Goal: Use online tool/utility: Utilize a website feature to perform a specific function

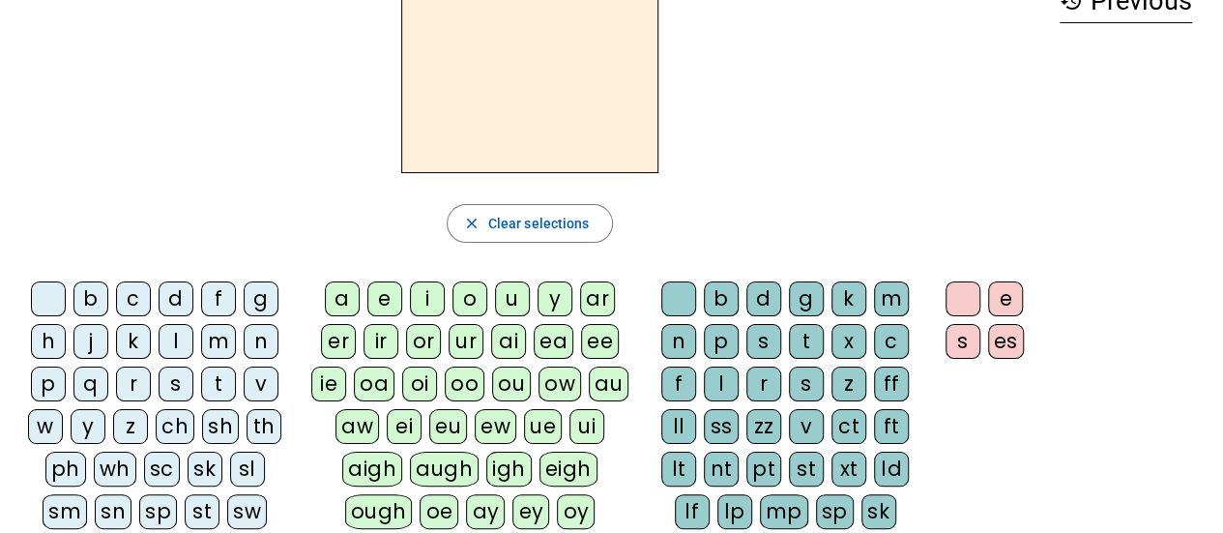
scroll to position [124, 0]
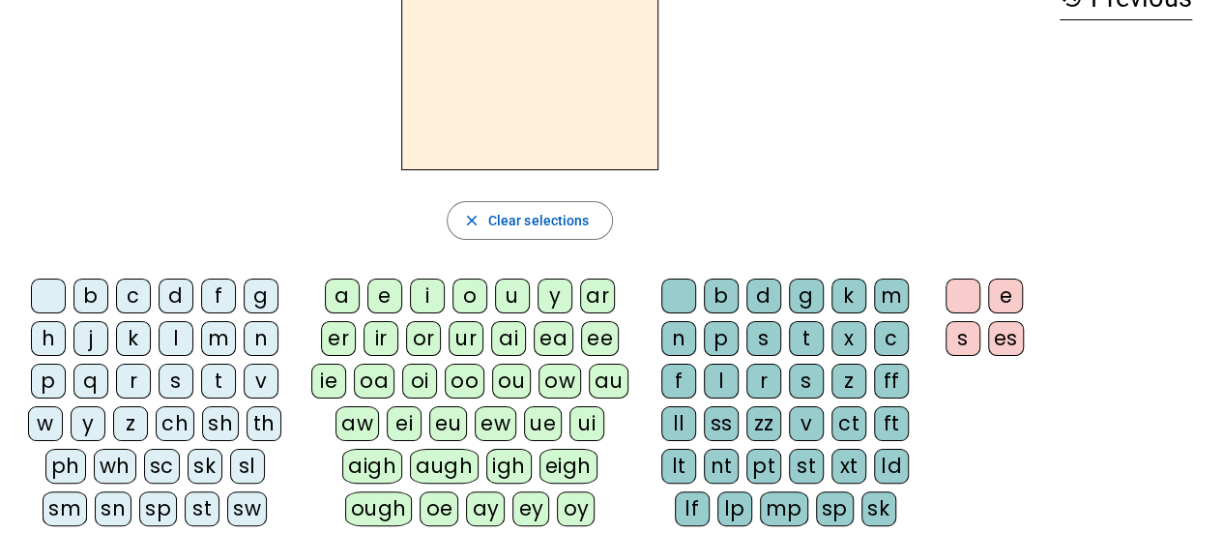
click at [353, 303] on div "a" at bounding box center [342, 295] width 35 height 35
click at [866, 511] on div "sk" at bounding box center [878, 508] width 35 height 35
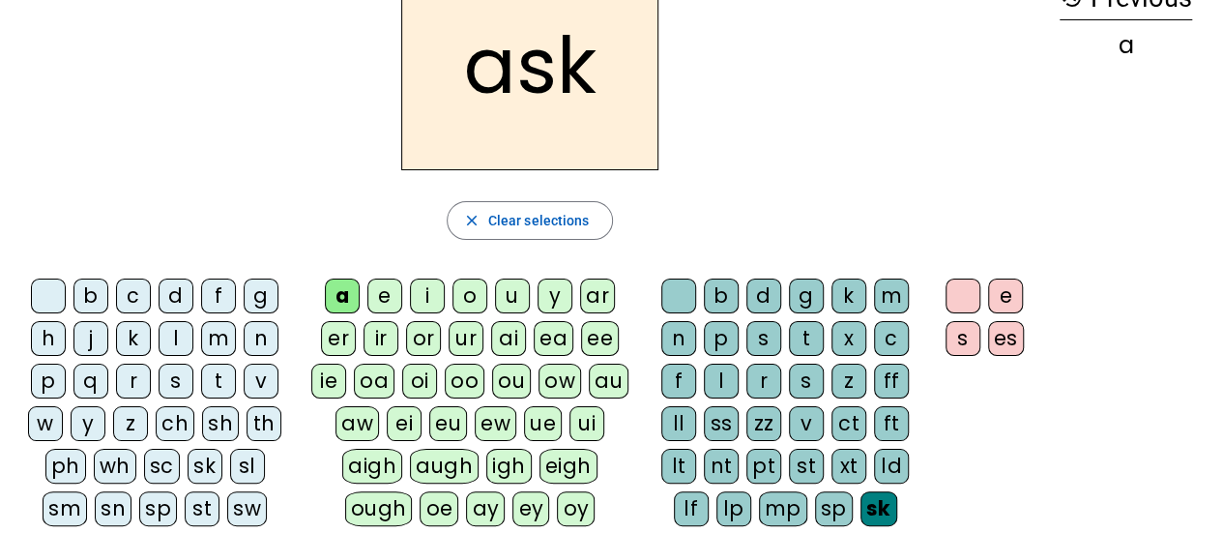
click at [806, 375] on div "s" at bounding box center [806, 381] width 35 height 35
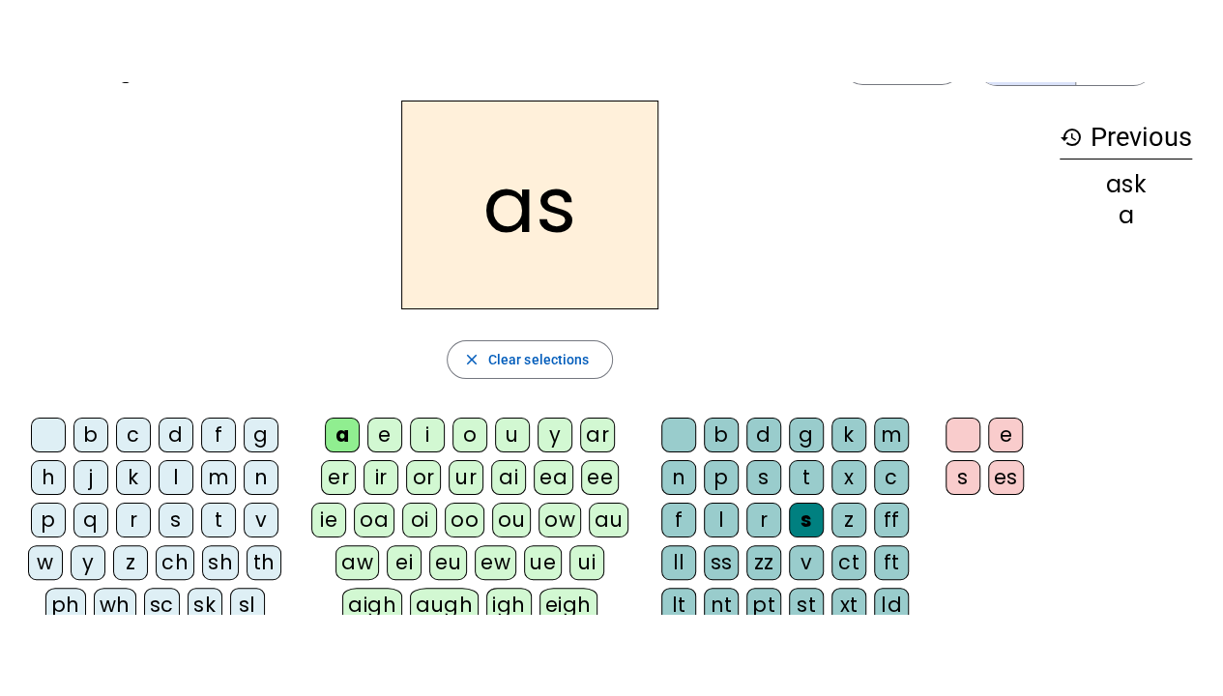
scroll to position [0, 0]
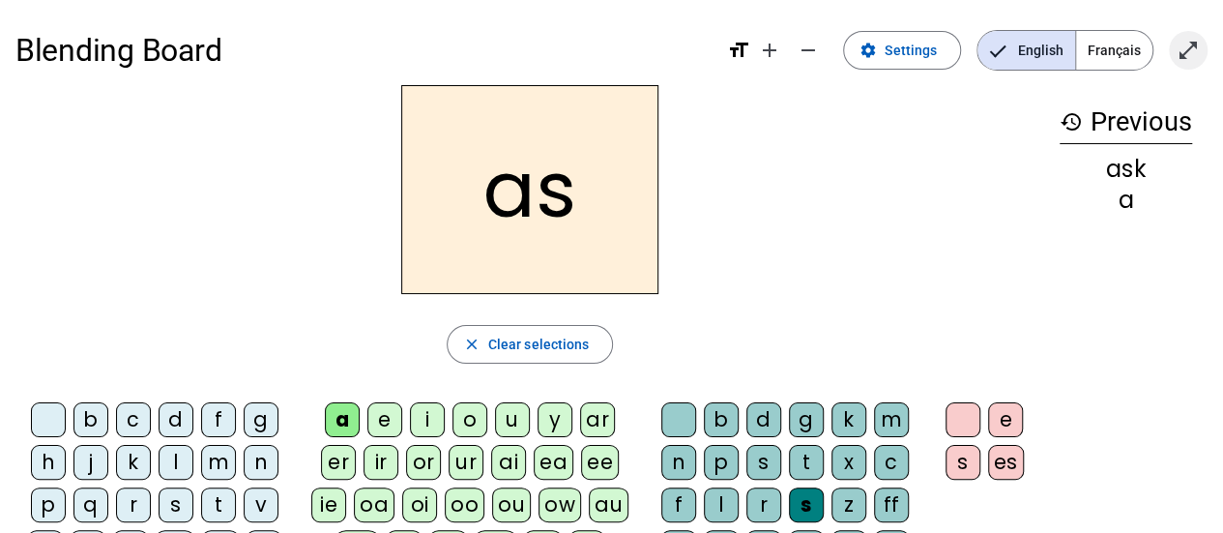
click at [1173, 46] on span "Enter full screen" at bounding box center [1188, 50] width 46 height 46
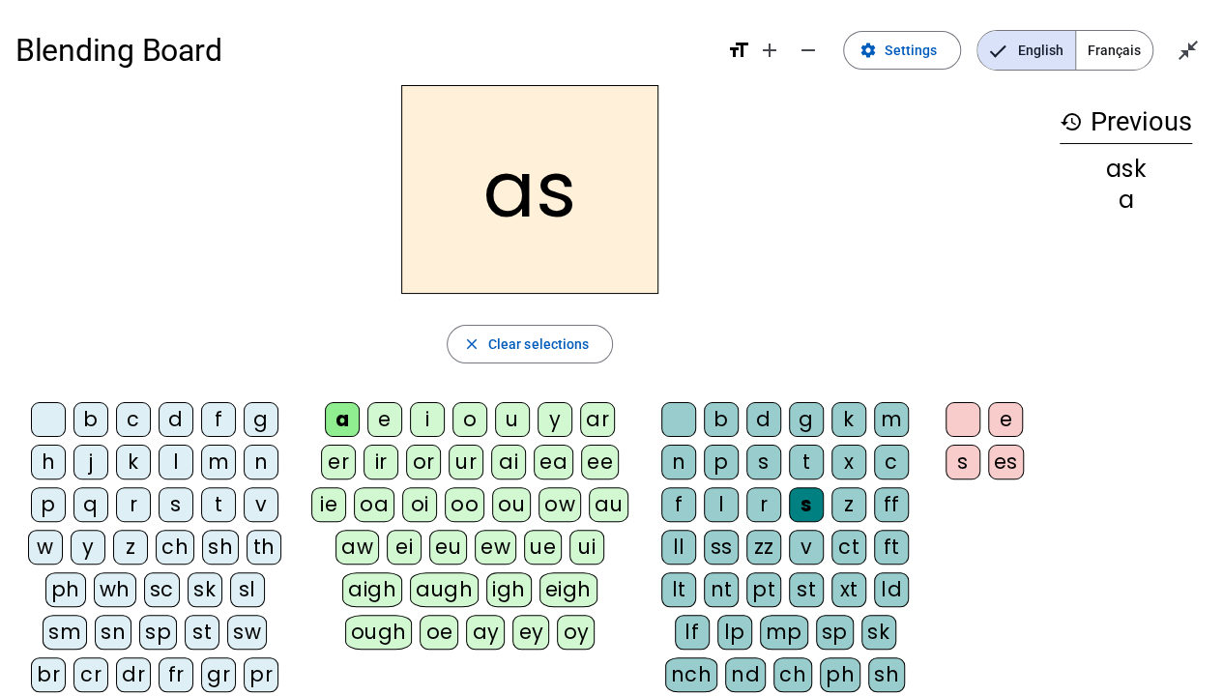
click at [690, 464] on div "n" at bounding box center [678, 462] width 35 height 35
click at [895, 425] on div "m" at bounding box center [891, 419] width 35 height 35
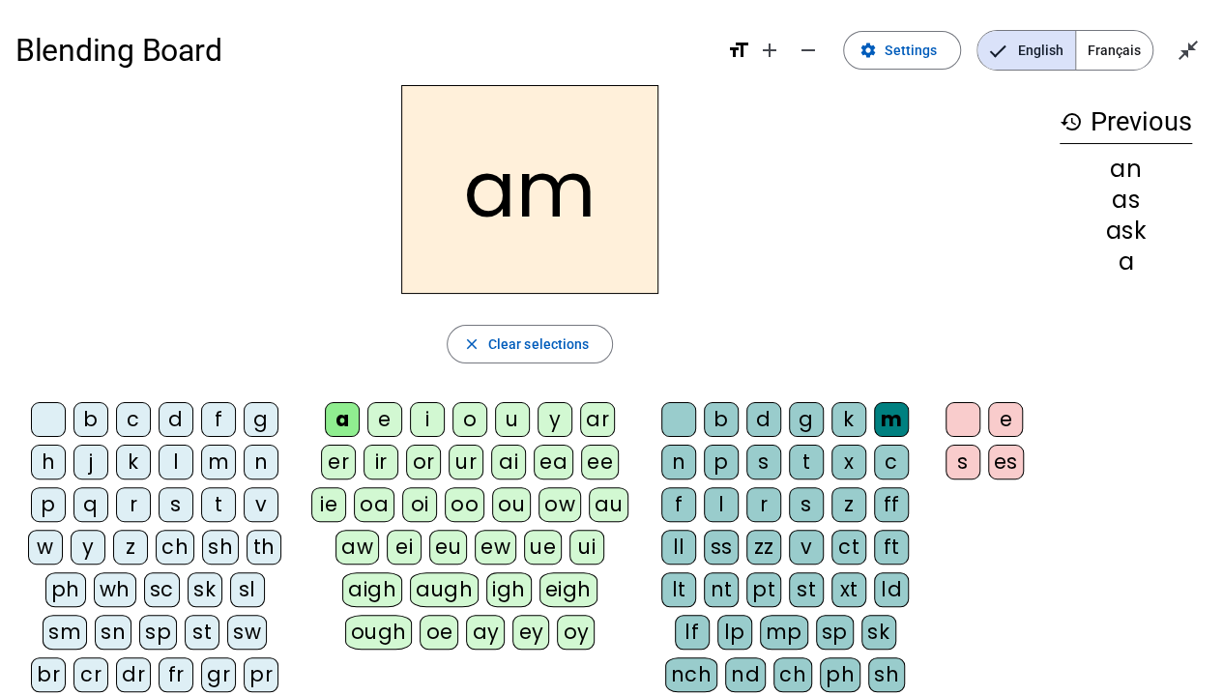
click at [689, 456] on div "n" at bounding box center [678, 462] width 35 height 35
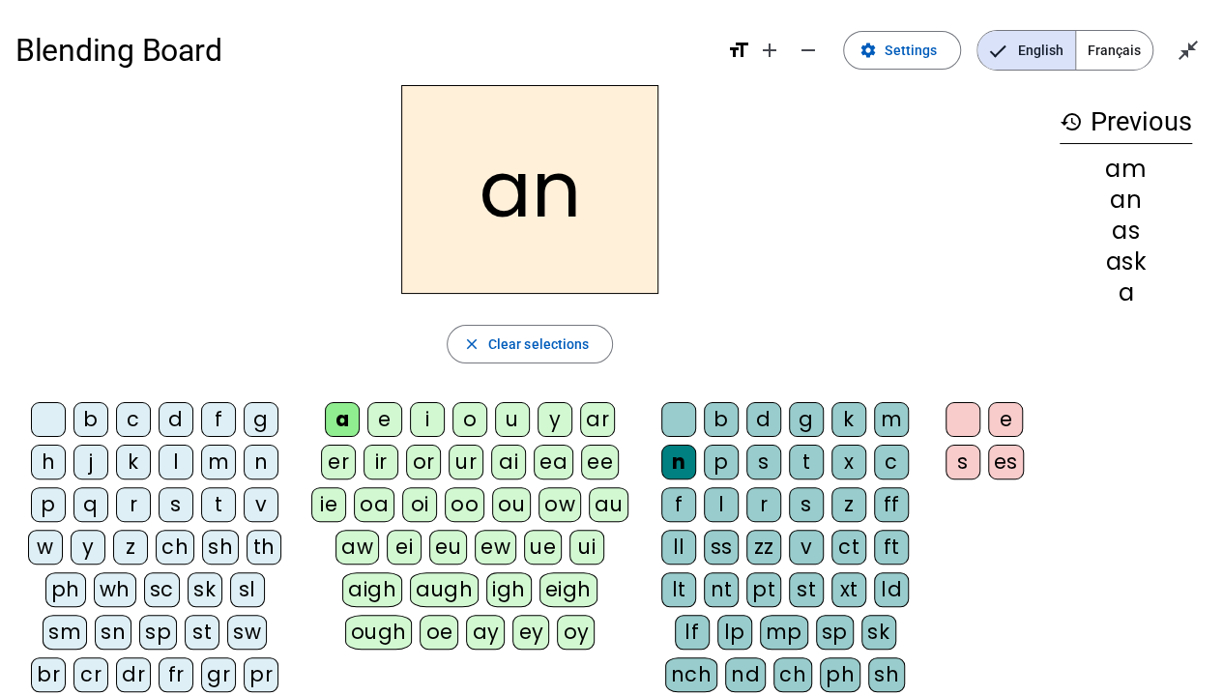
click at [228, 466] on div "m" at bounding box center [218, 462] width 35 height 35
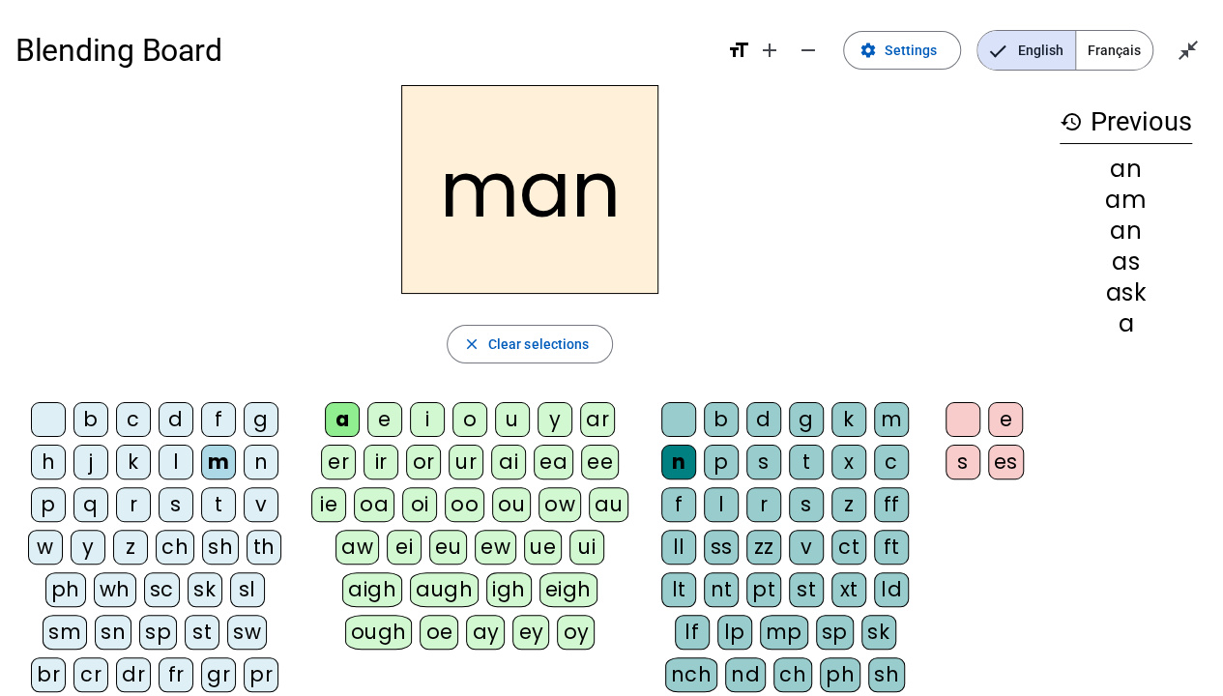
click at [142, 509] on div "r" at bounding box center [133, 504] width 35 height 35
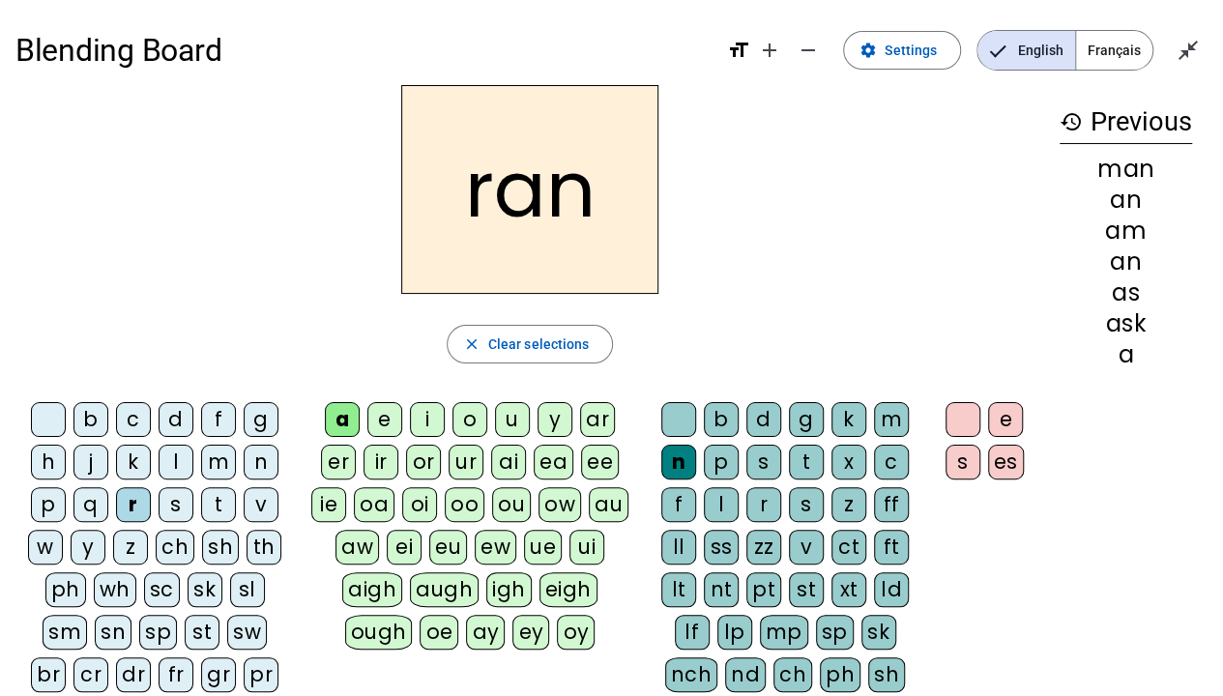
click at [225, 412] on div "f" at bounding box center [218, 419] width 35 height 35
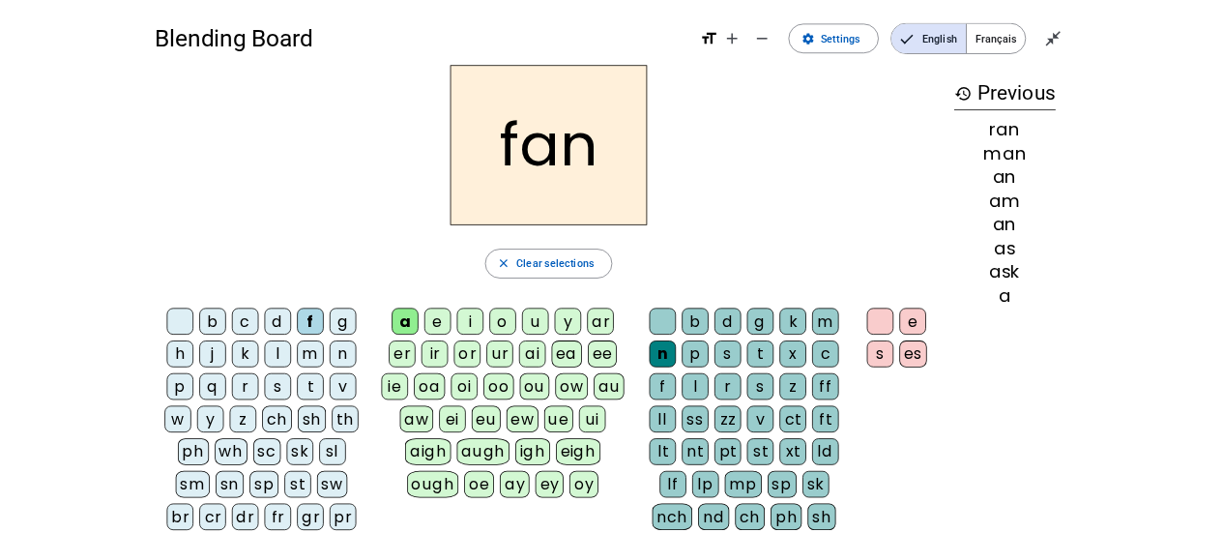
scroll to position [8, 0]
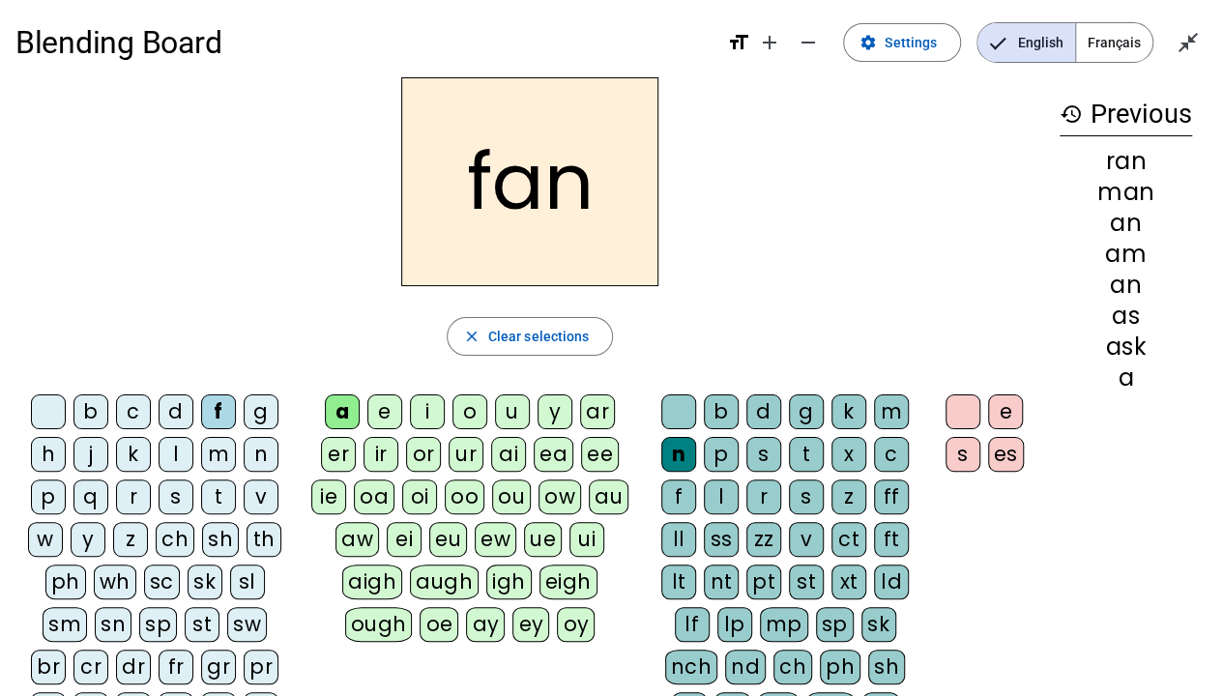
click at [811, 452] on div "t" at bounding box center [806, 454] width 35 height 35
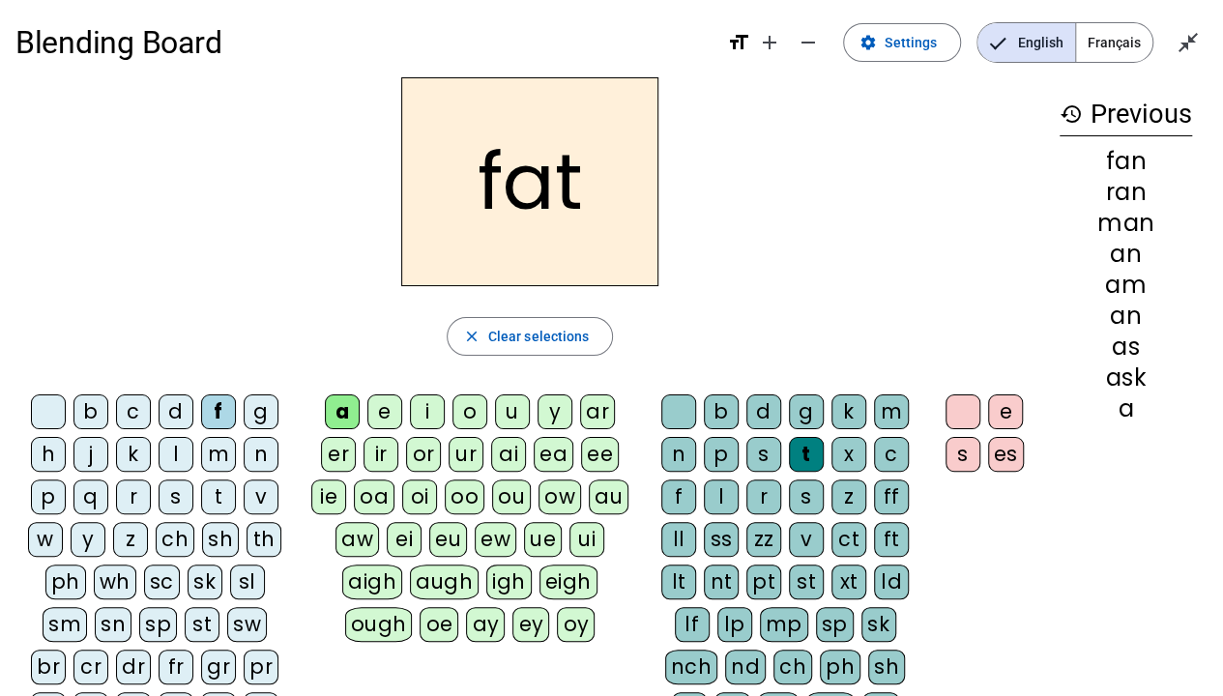
click at [805, 532] on div "st" at bounding box center [806, 582] width 35 height 35
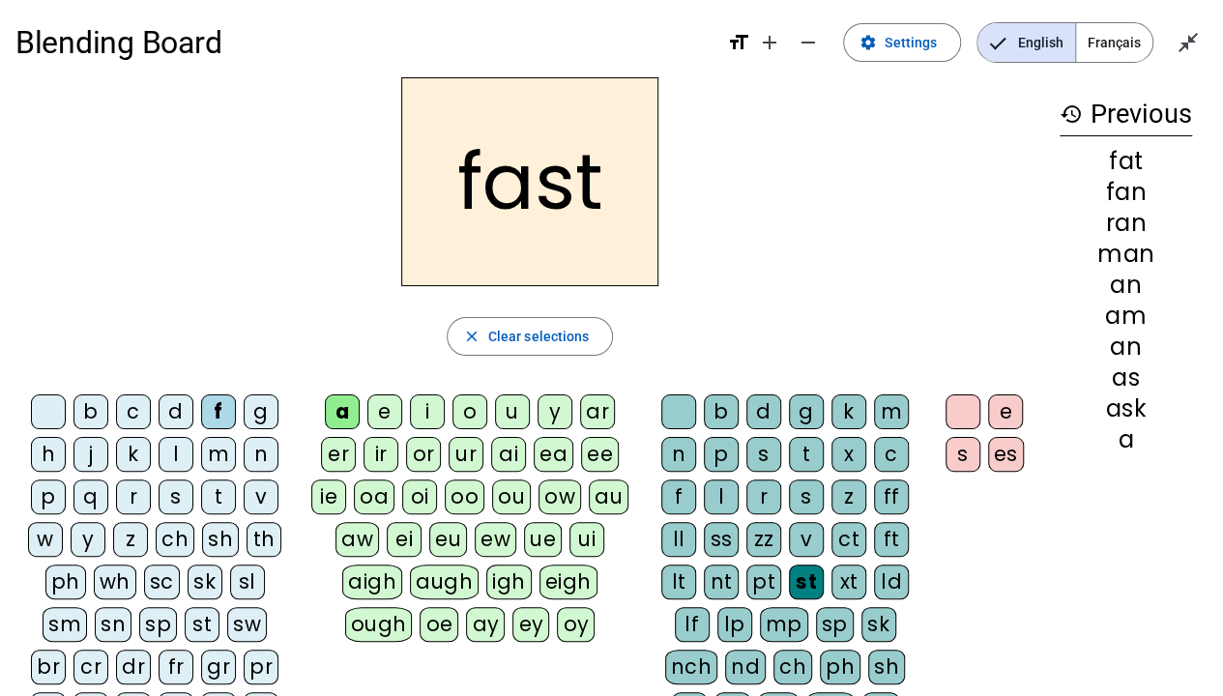
click at [185, 456] on div "l" at bounding box center [176, 454] width 35 height 35
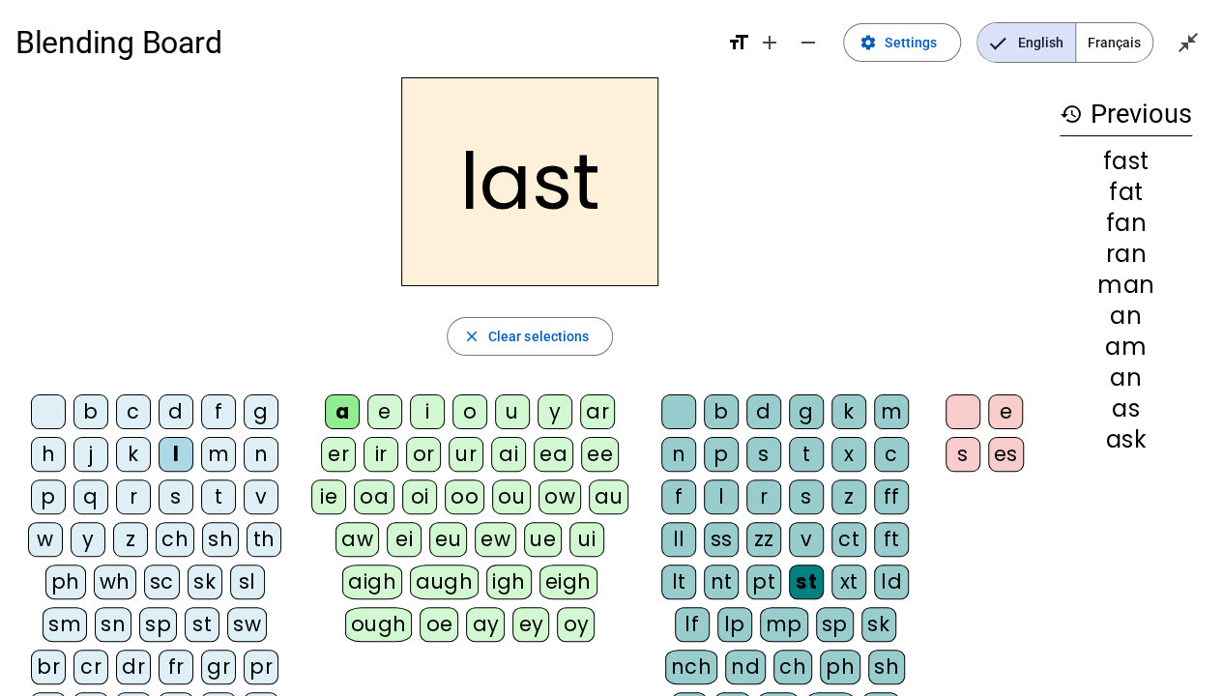
click at [39, 503] on div "p" at bounding box center [48, 497] width 35 height 35
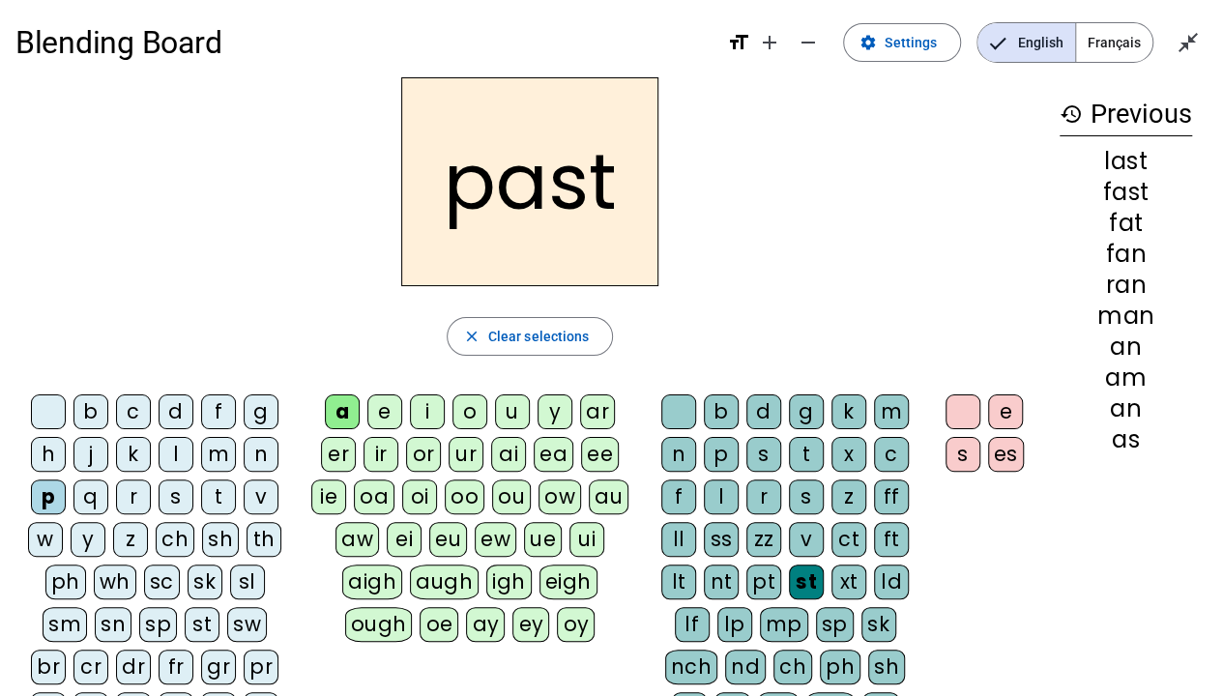
click at [804, 449] on div "t" at bounding box center [806, 454] width 35 height 35
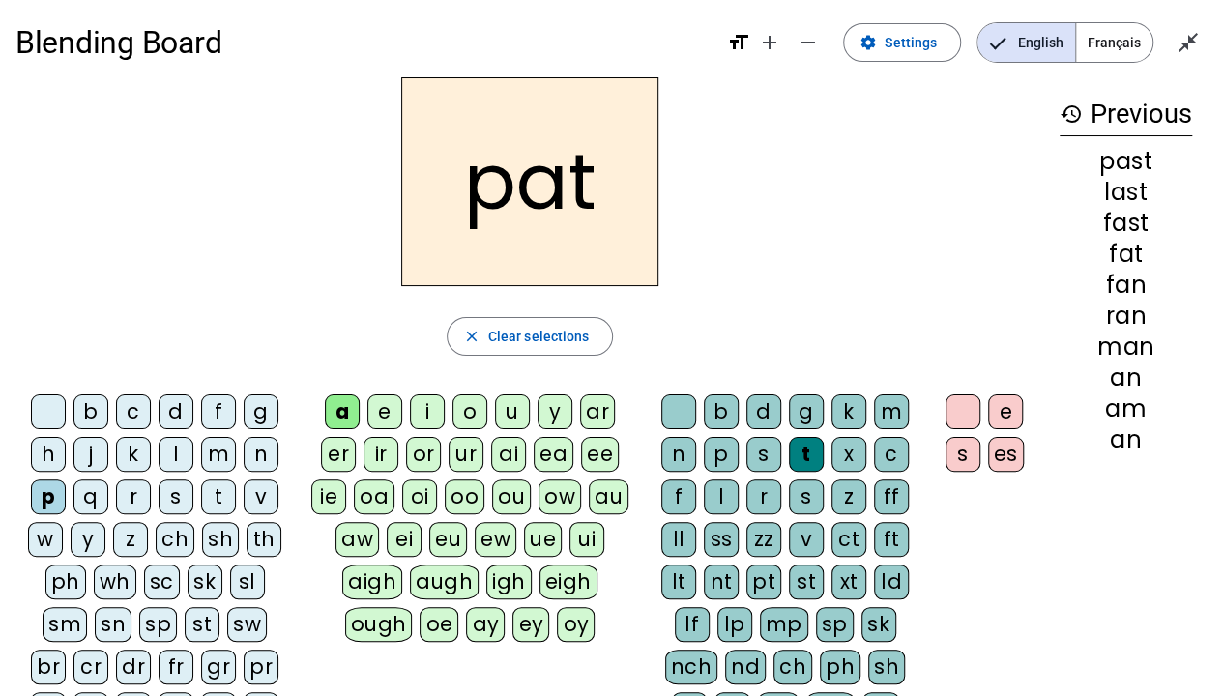
click at [58, 456] on div "h" at bounding box center [48, 454] width 35 height 35
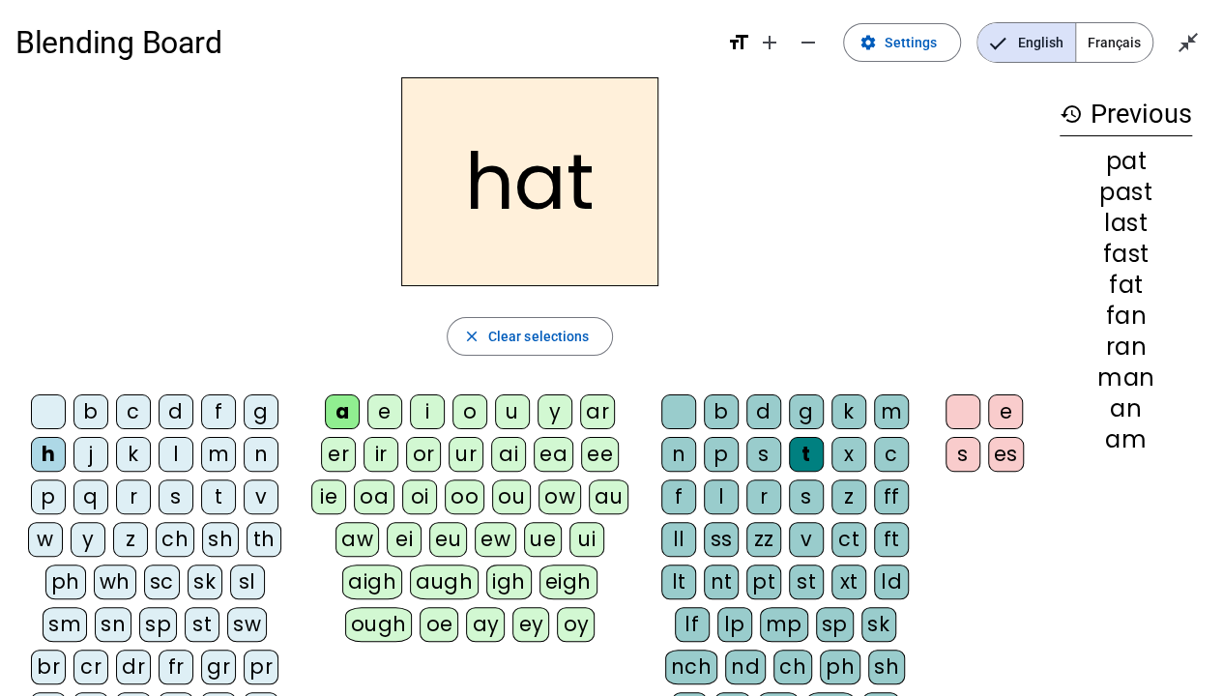
click at [770, 408] on div "d" at bounding box center [763, 411] width 35 height 35
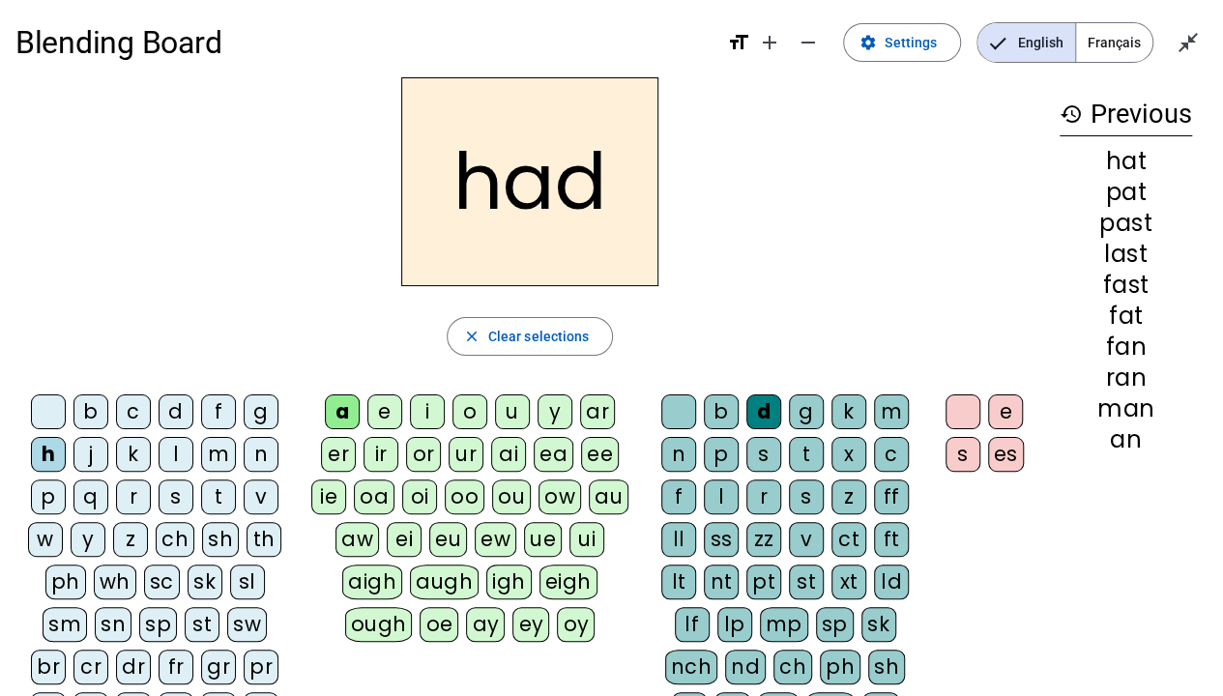
click at [748, 532] on div "nd" at bounding box center [745, 667] width 41 height 35
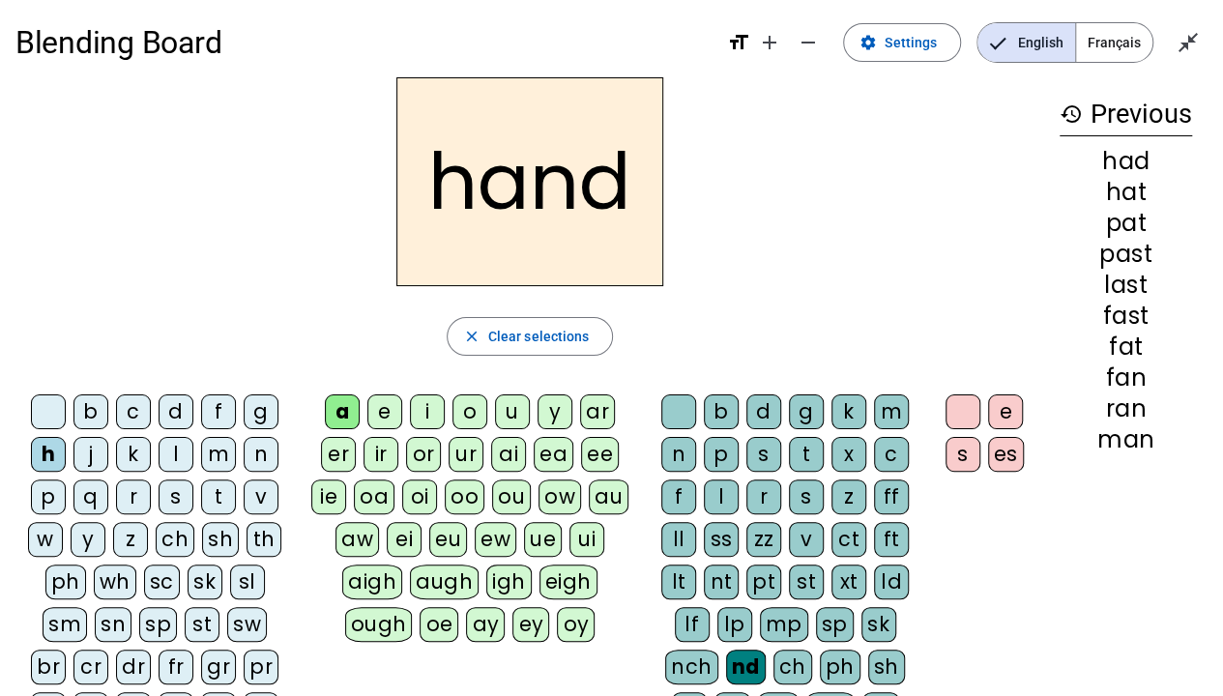
click at [187, 450] on div "l" at bounding box center [176, 454] width 35 height 35
